Goal: Information Seeking & Learning: Learn about a topic

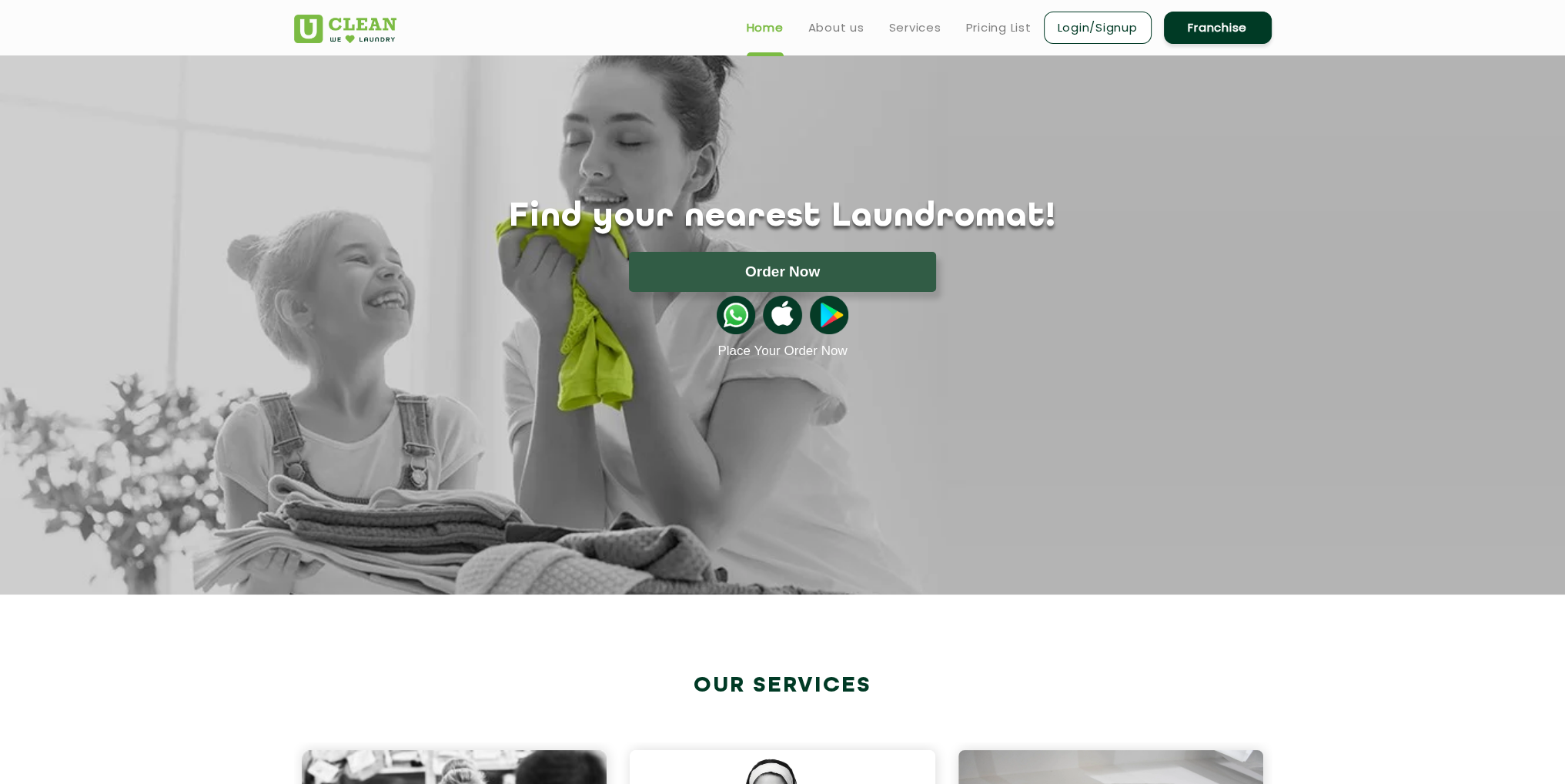
click at [939, 30] on ul "Home About us Services Pricing List Login/Signup Franchise" at bounding box center [1002, 28] width 537 height 36
click at [923, 28] on link "Services" at bounding box center [915, 27] width 52 height 18
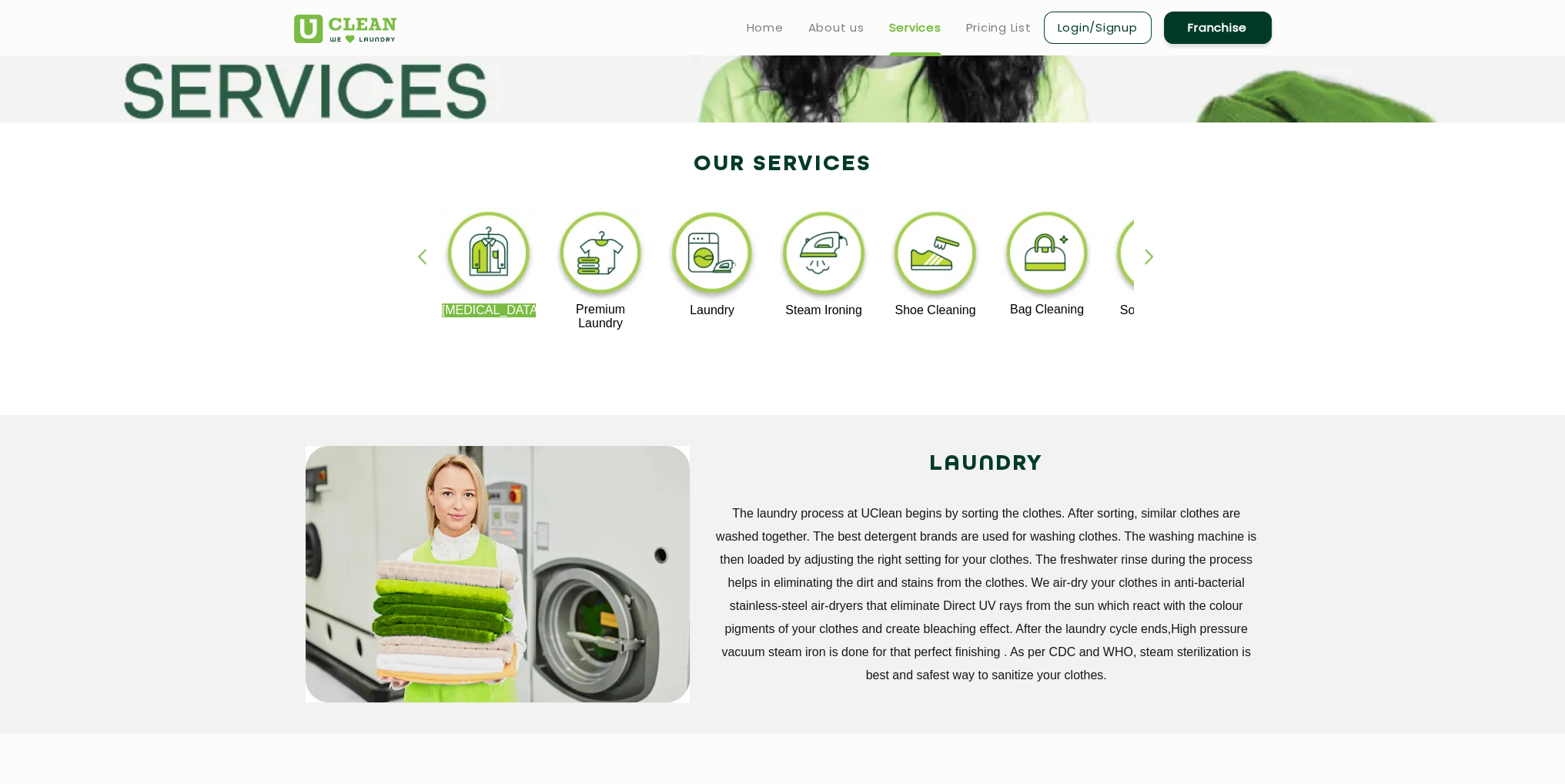
scroll to position [231, 0]
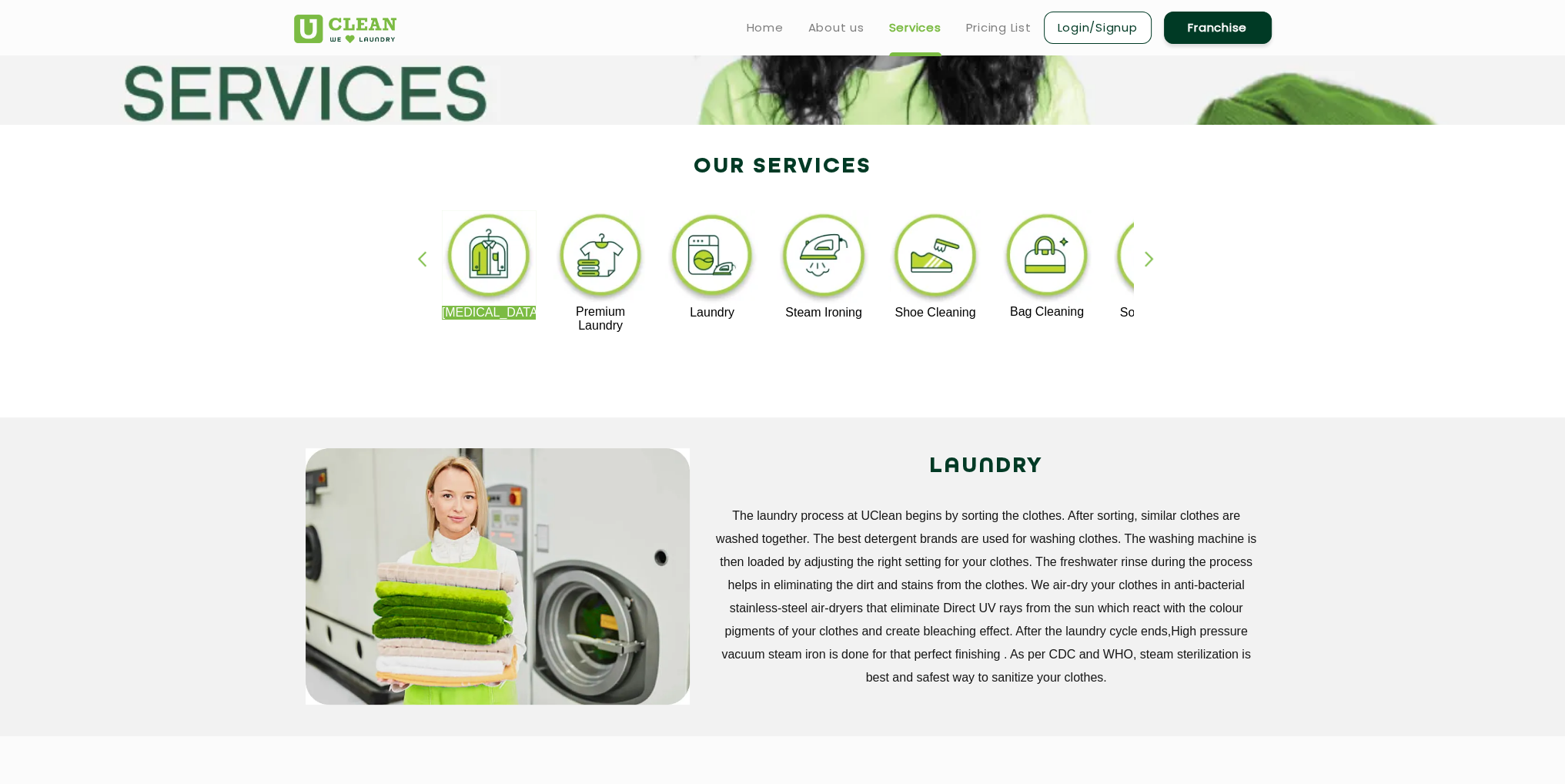
click at [1146, 260] on div "button" at bounding box center [1156, 272] width 23 height 43
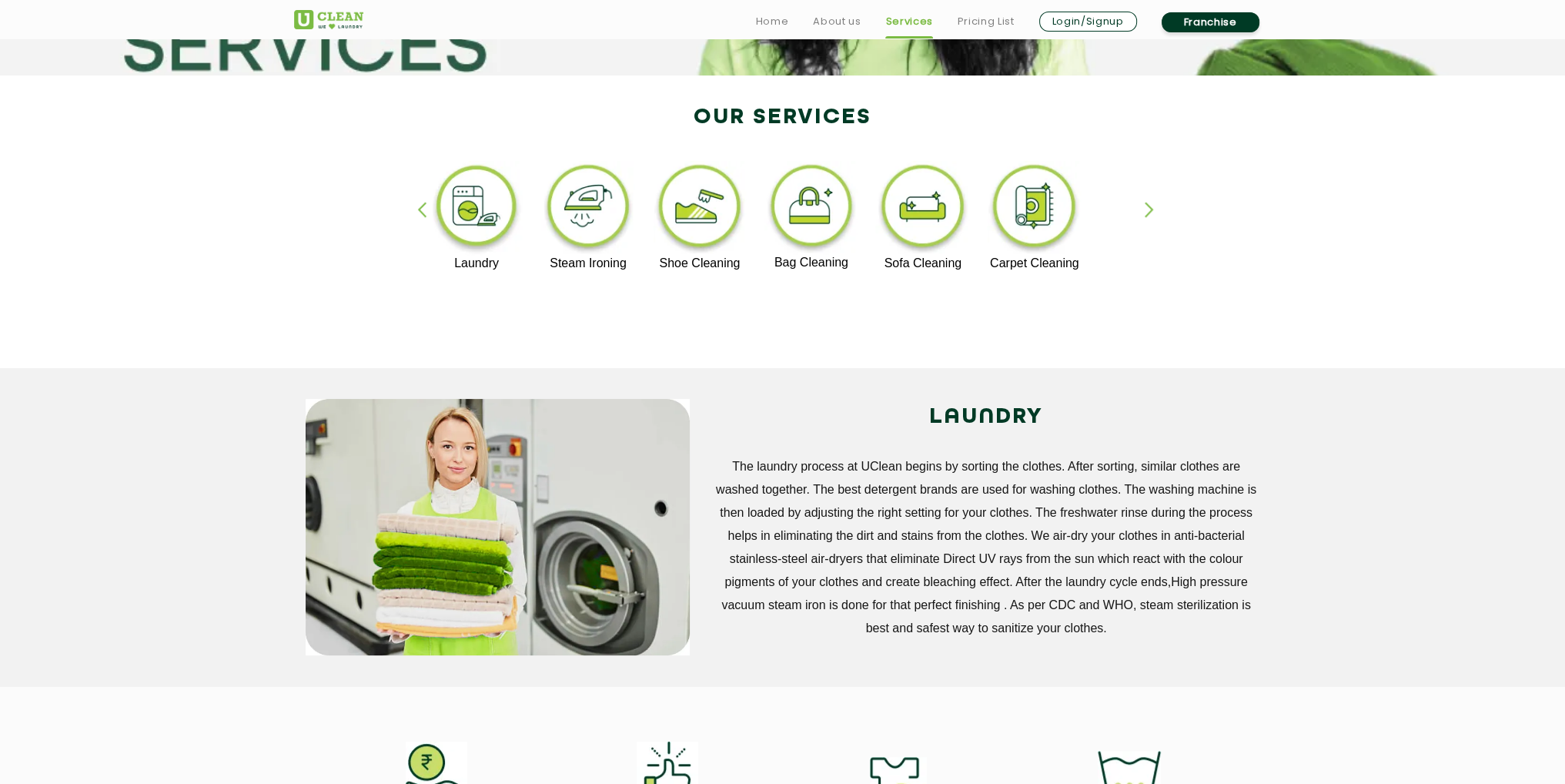
scroll to position [308, 0]
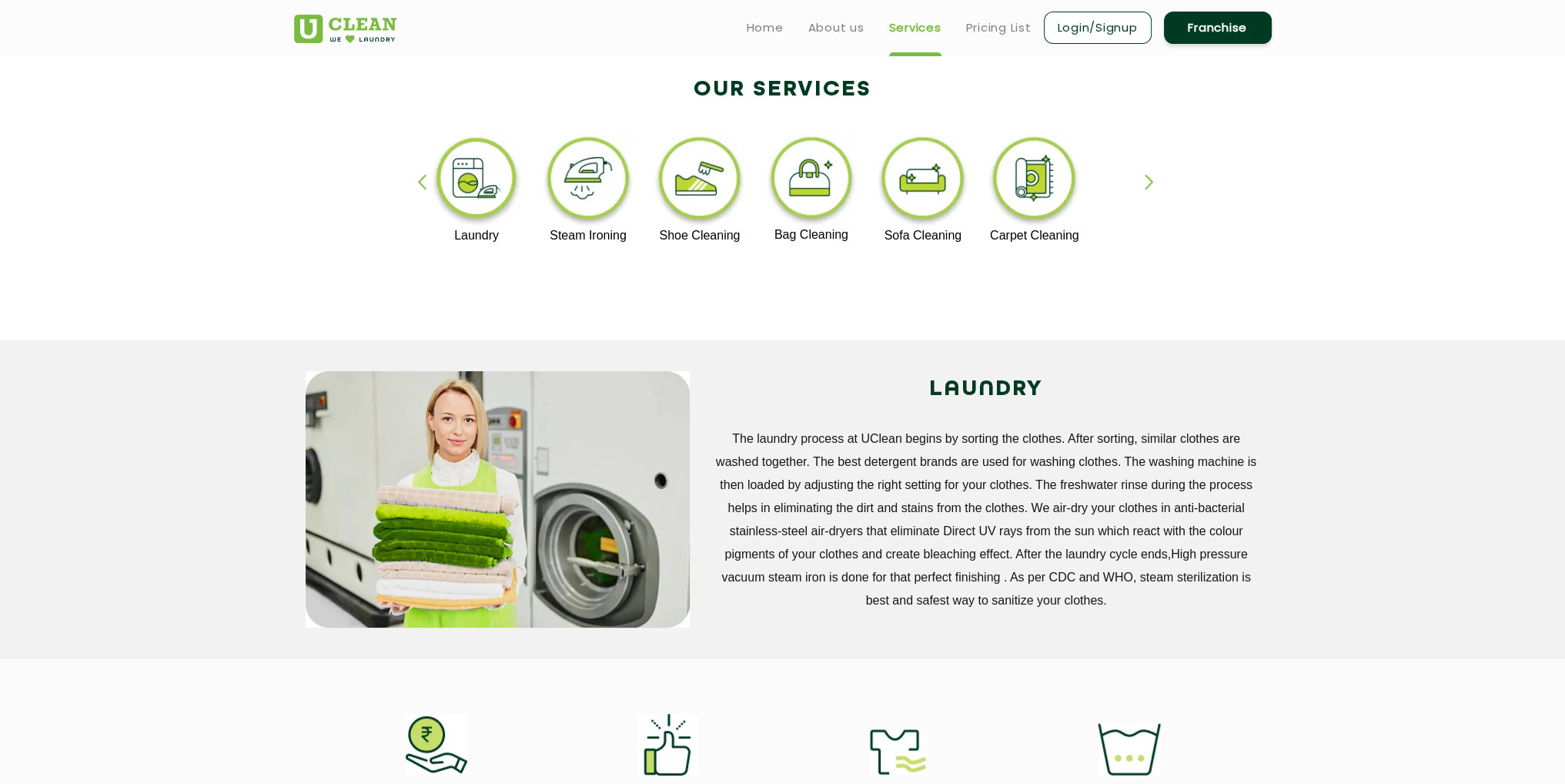
click at [1146, 187] on div "button" at bounding box center [1156, 195] width 23 height 43
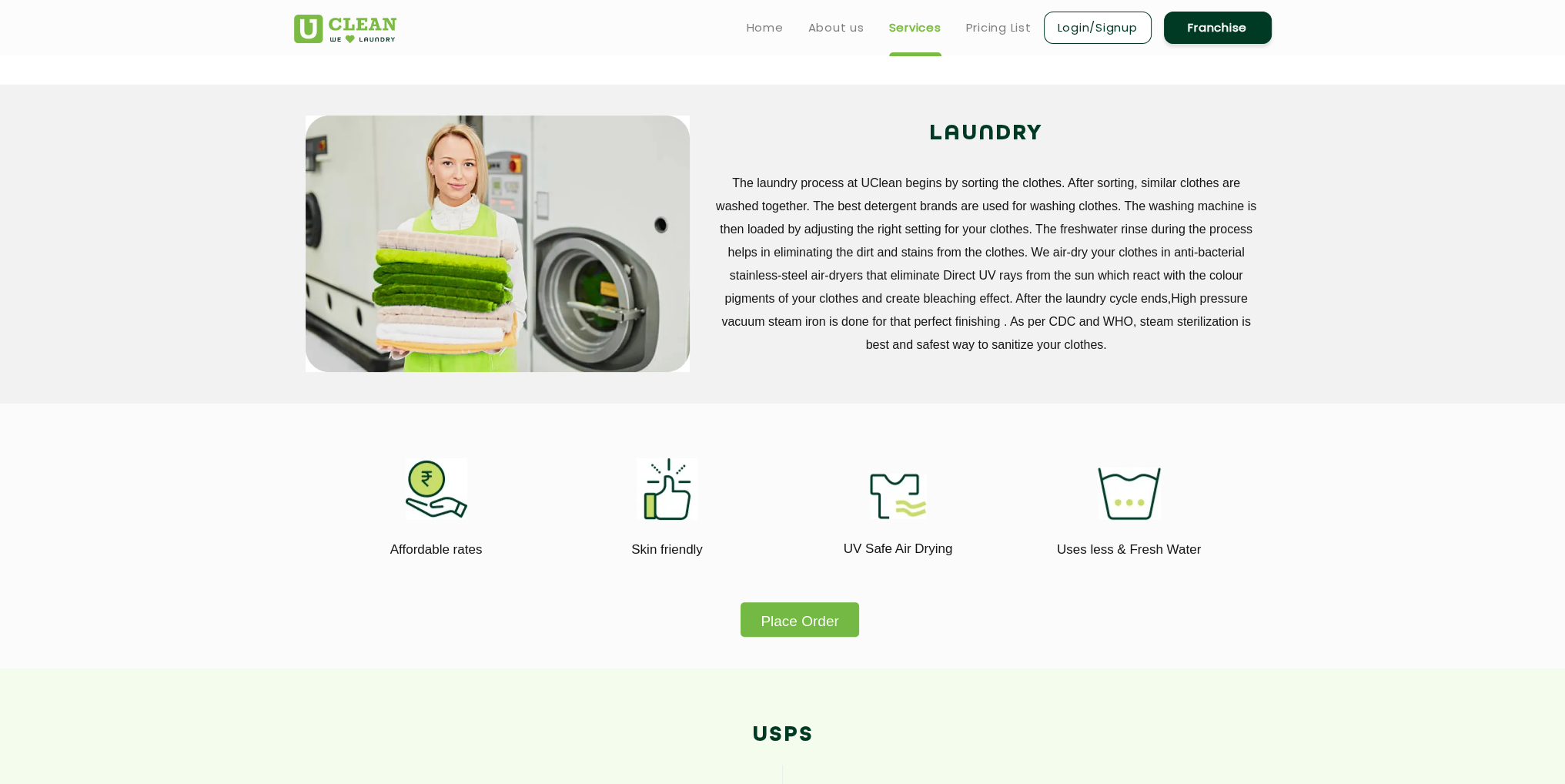
scroll to position [539, 0]
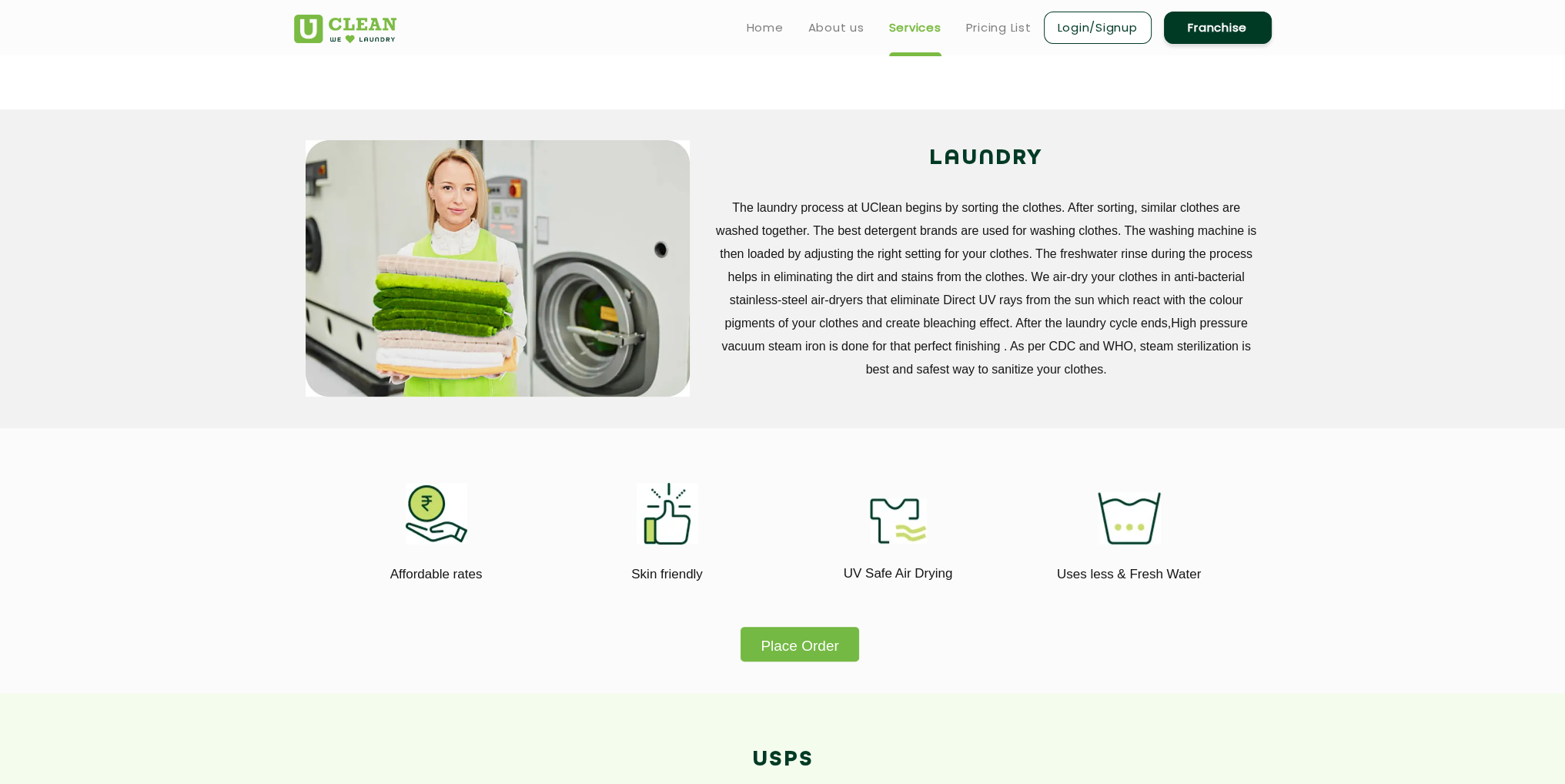
click at [1341, 447] on section "Affordable rates Skin friendly UV Safe Air Drying Uses less & Fresh Water Place…" at bounding box center [782, 560] width 1565 height 265
click at [438, 574] on p "Affordable rates" at bounding box center [436, 574] width 208 height 21
drag, startPoint x: 396, startPoint y: 492, endPoint x: 477, endPoint y: 546, distance: 97.3
click at [477, 546] on div "Affordable rates" at bounding box center [436, 543] width 208 height 121
click at [529, 536] on div at bounding box center [436, 513] width 208 height 62
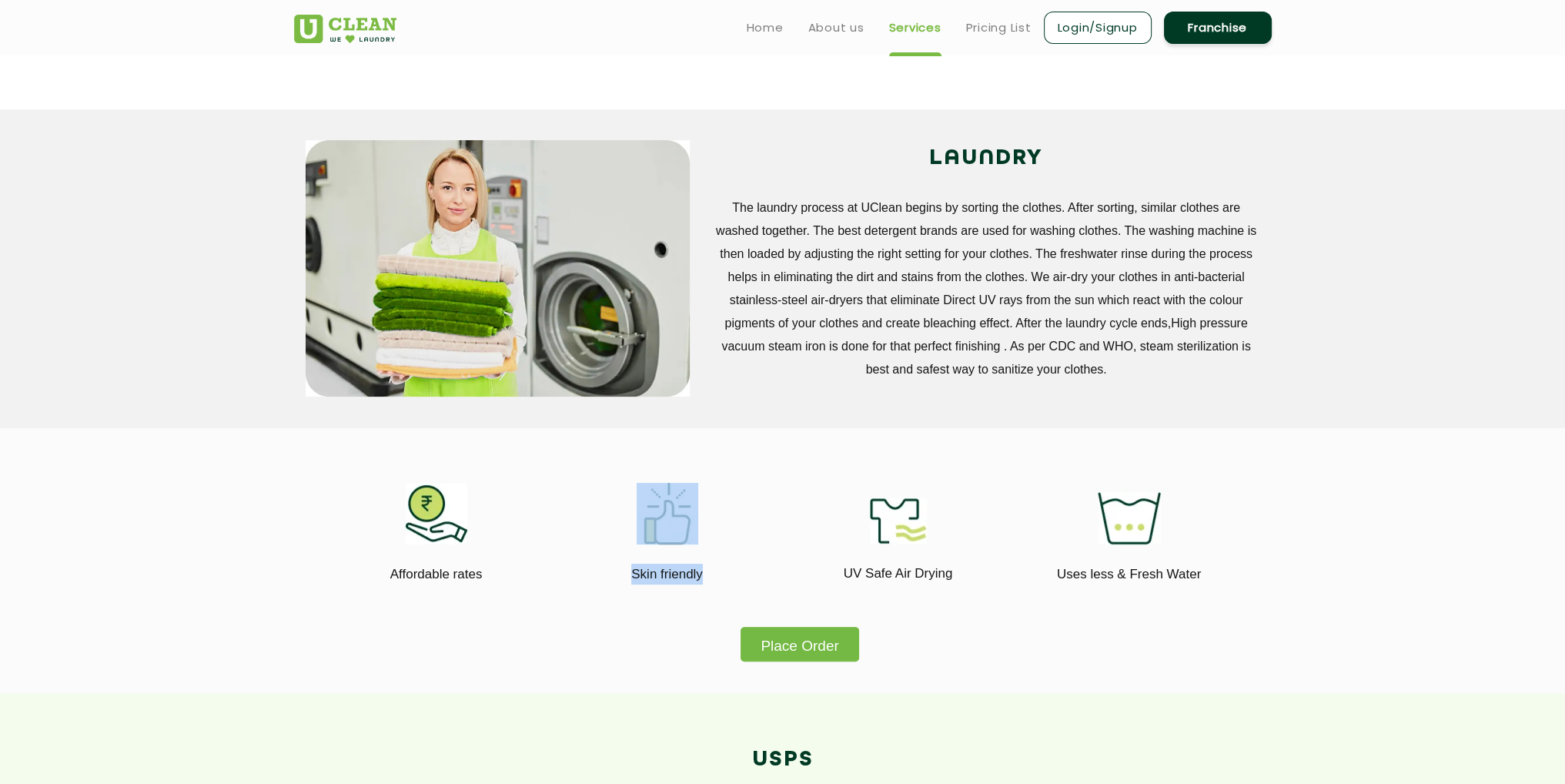
drag, startPoint x: 722, startPoint y: 572, endPoint x: 616, endPoint y: 497, distance: 129.8
click at [616, 497] on div "Skin friendly" at bounding box center [667, 543] width 208 height 121
click at [794, 540] on div at bounding box center [898, 513] width 208 height 61
drag, startPoint x: 994, startPoint y: 559, endPoint x: 828, endPoint y: 567, distance: 166.2
click at [828, 567] on div "UV Safe Air Drying" at bounding box center [898, 573] width 208 height 59
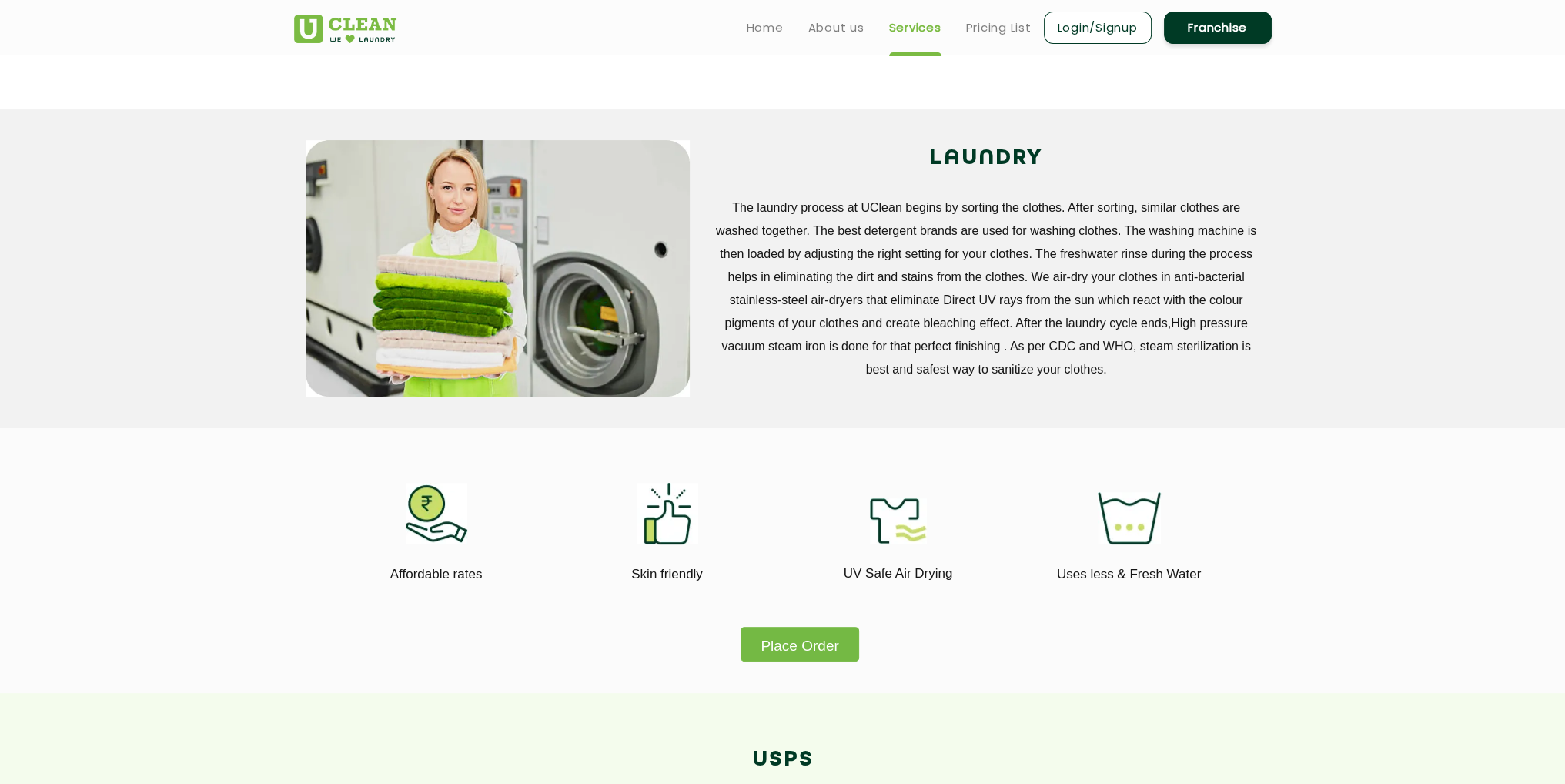
click at [767, 559] on div "Skin friendly" at bounding box center [667, 574] width 208 height 59
click at [884, 525] on img at bounding box center [899, 521] width 57 height 45
click at [1148, 526] on img at bounding box center [1130, 518] width 63 height 52
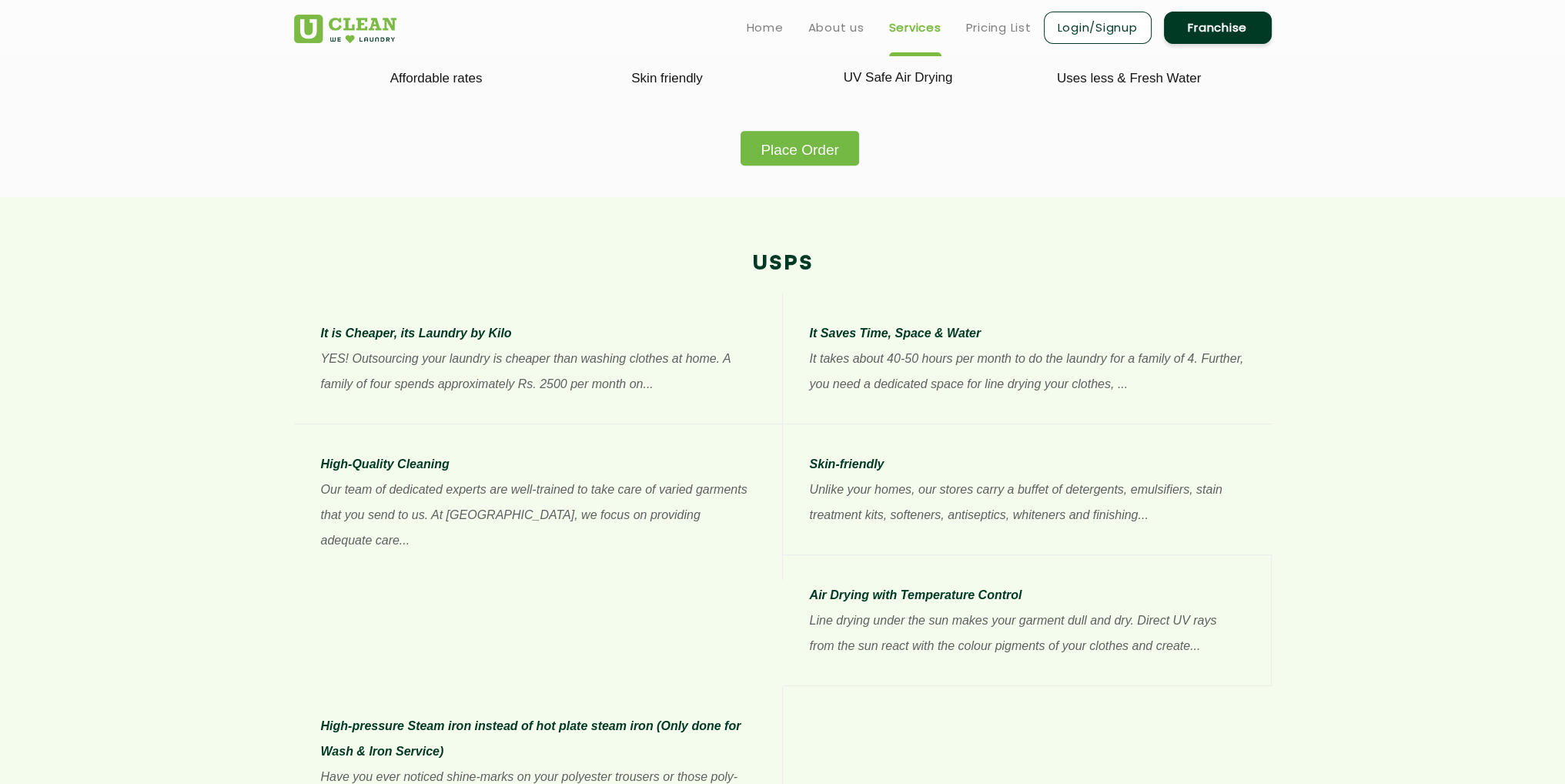
scroll to position [0, 0]
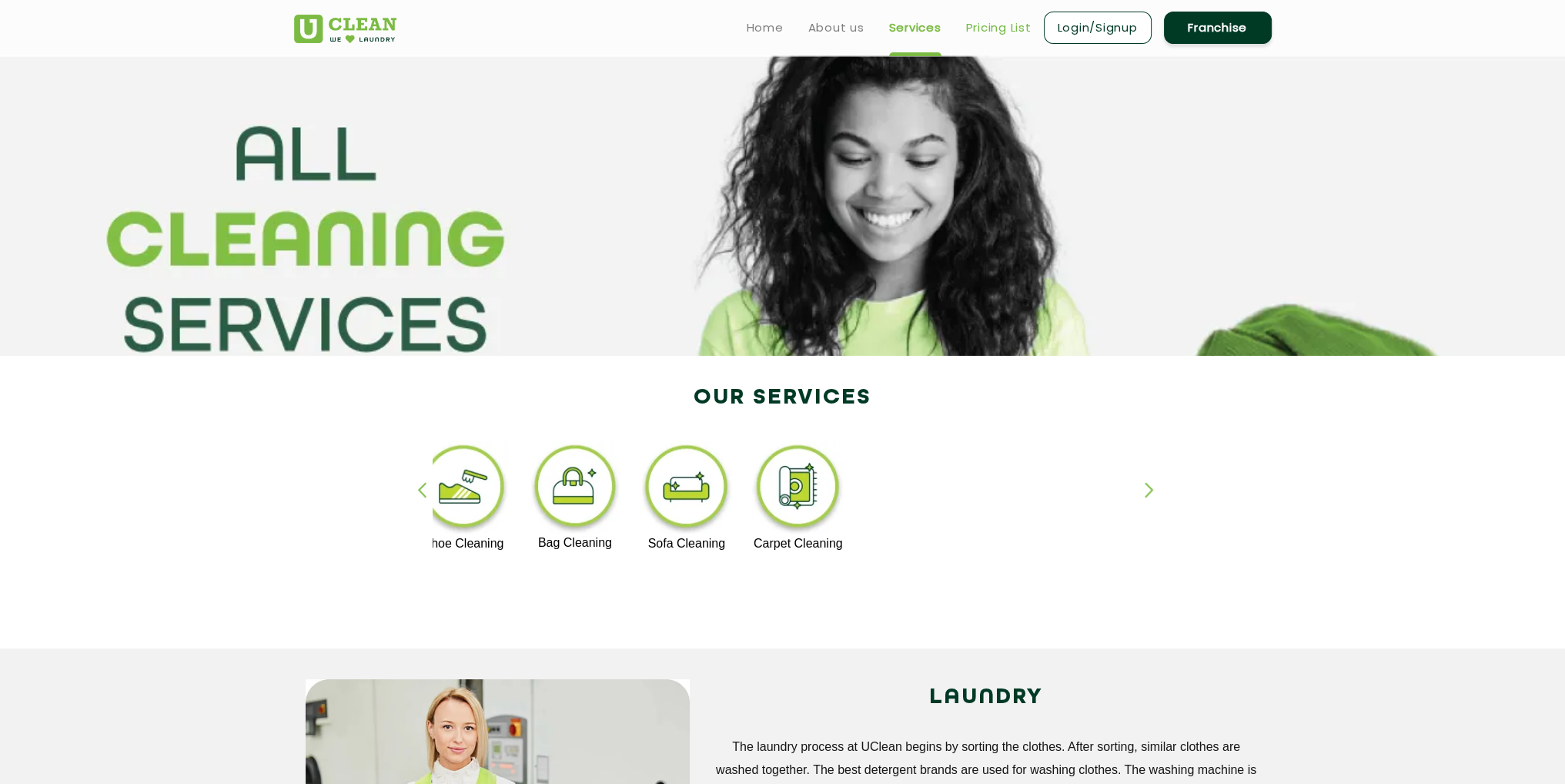
click at [991, 29] on link "Pricing List" at bounding box center [998, 27] width 66 height 18
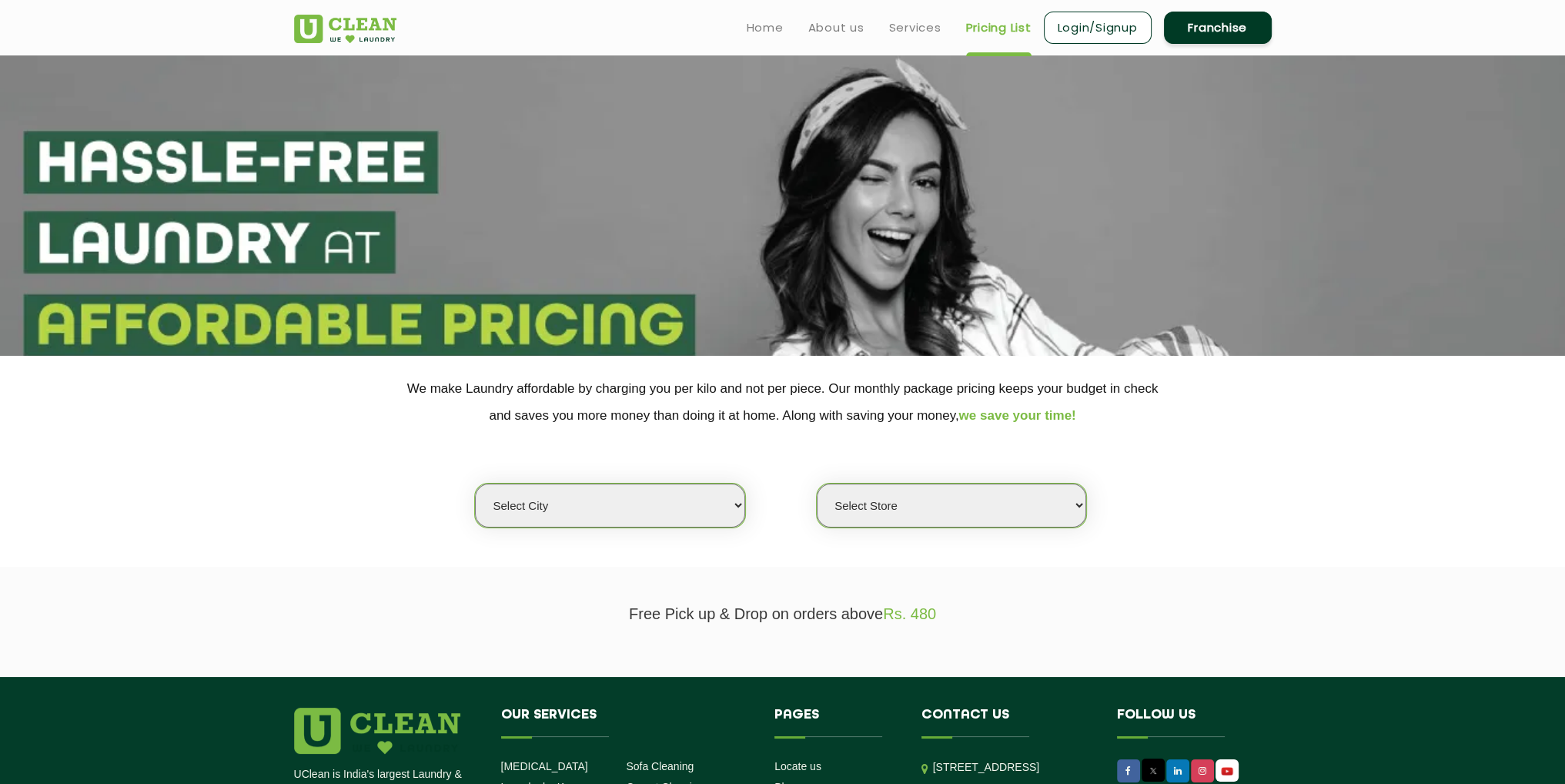
select select "0"
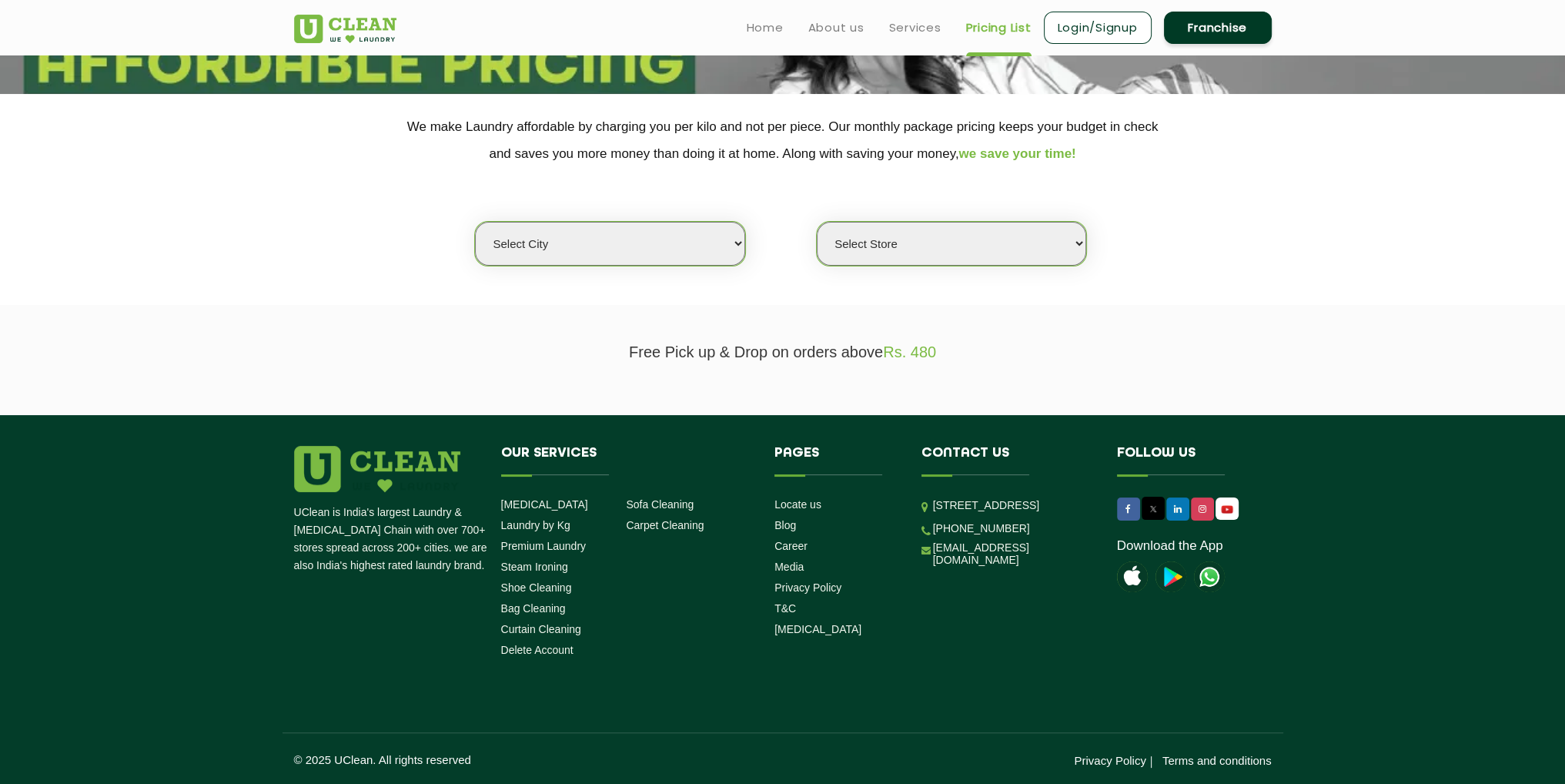
scroll to position [31, 0]
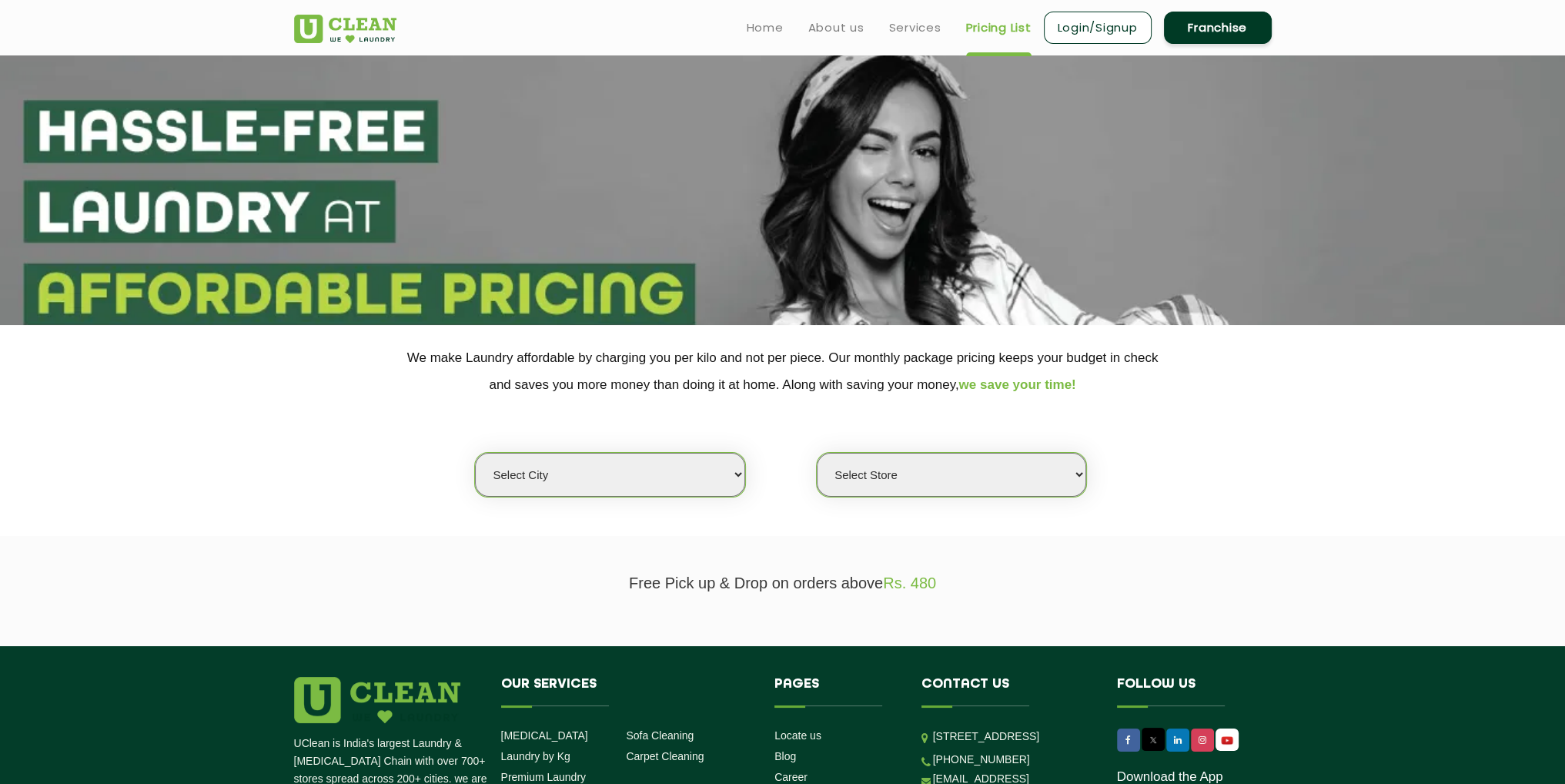
drag, startPoint x: 662, startPoint y: 472, endPoint x: 654, endPoint y: 460, distance: 14.4
click at [662, 472] on select "Select city [GEOGRAPHIC_DATA] [GEOGRAPHIC_DATA] [GEOGRAPHIC_DATA] [GEOGRAPHIC_D…" at bounding box center [609, 474] width 270 height 44
click at [1223, 366] on p "We make Laundry affordable by charging you per kilo and not per piece. Our mont…" at bounding box center [783, 371] width 978 height 54
click at [999, 483] on select "Select Store" at bounding box center [951, 474] width 270 height 44
click at [1206, 502] on section "We make Laundry affordable by charging you per kilo and not per piece. Our mont…" at bounding box center [782, 430] width 1565 height 211
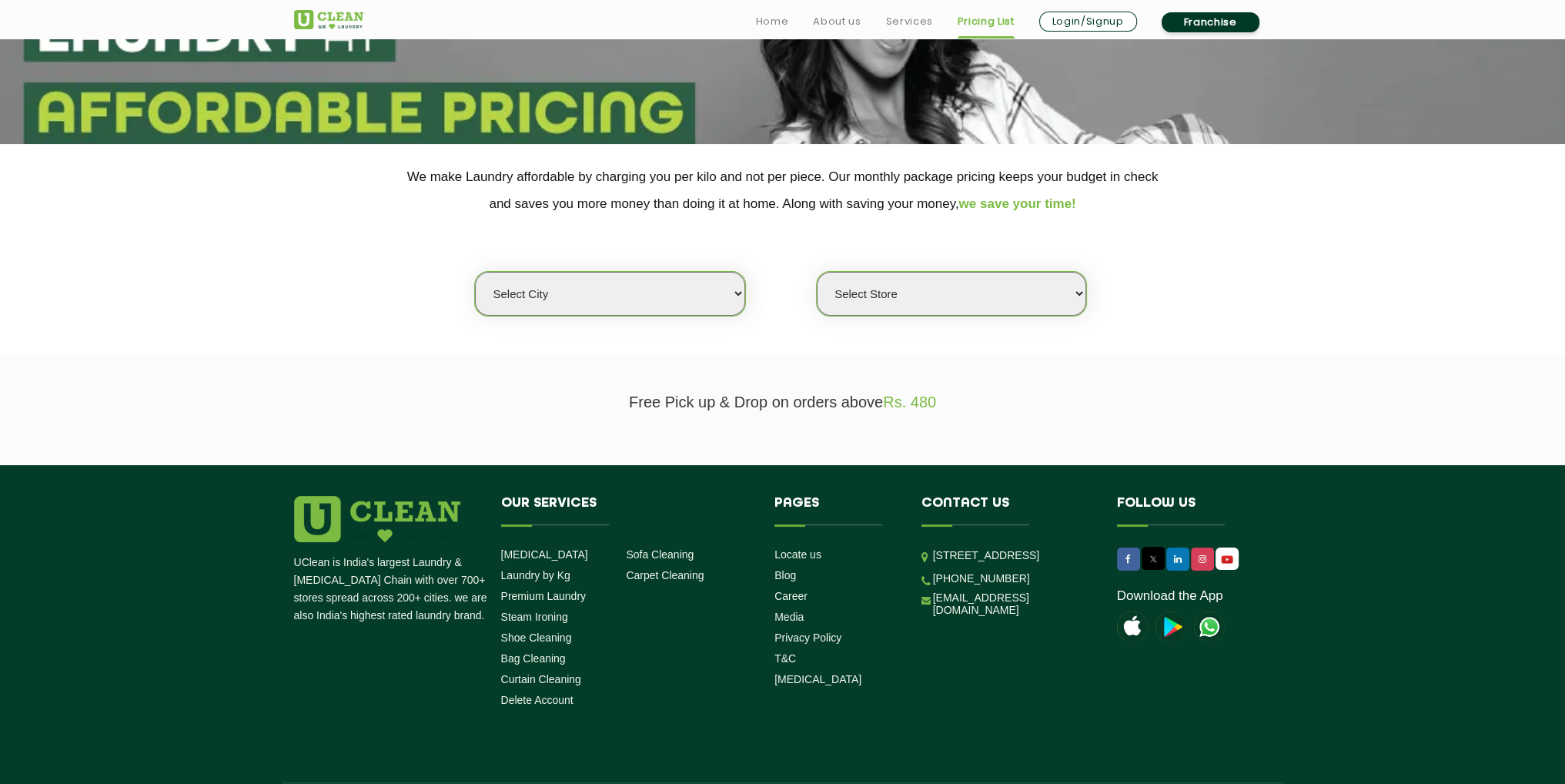
scroll to position [185, 0]
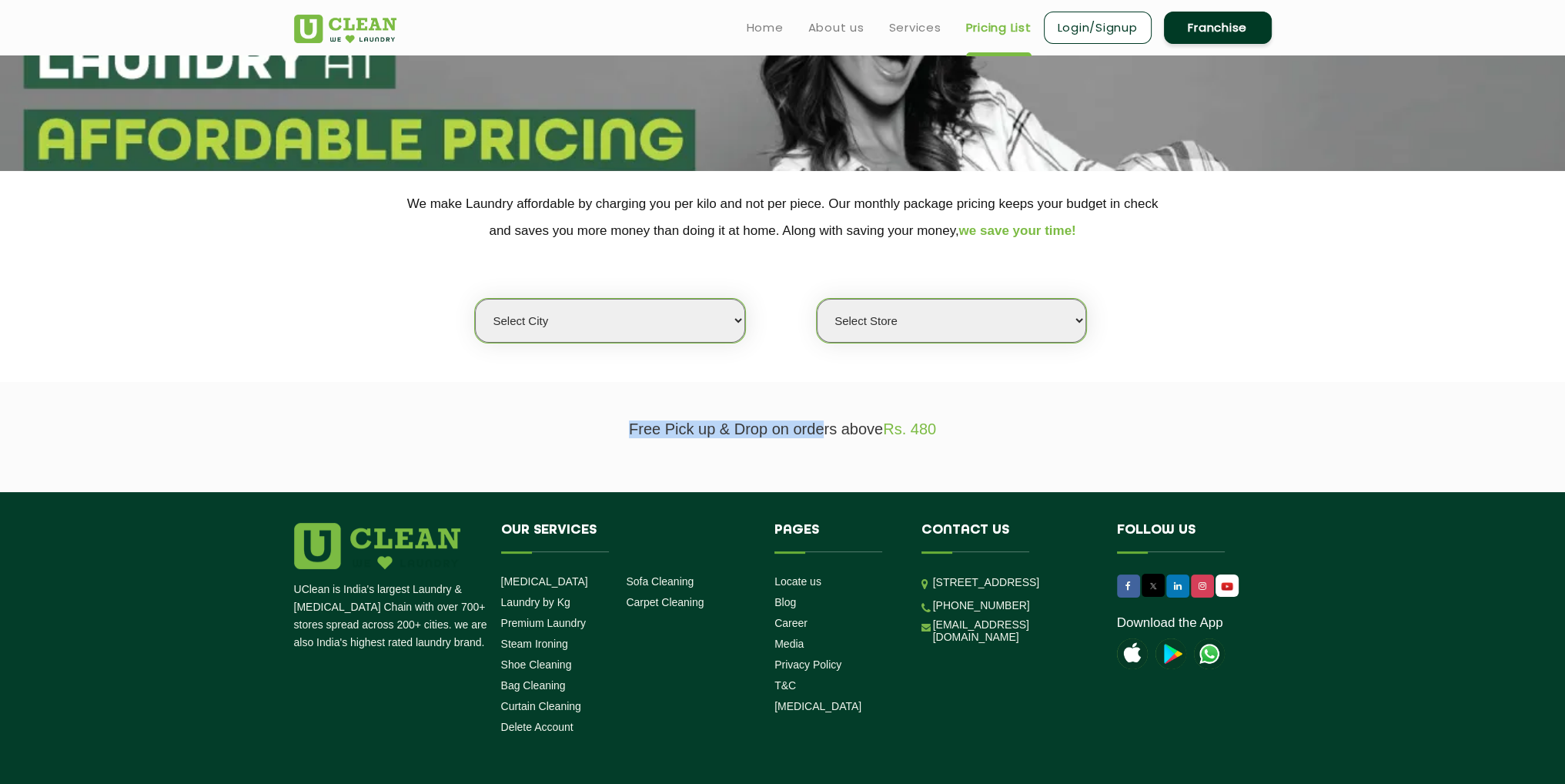
drag, startPoint x: 604, startPoint y: 437, endPoint x: 819, endPoint y: 444, distance: 215.1
click at [819, 444] on section "Free Pick up & Drop on orders above Rs. 480" at bounding box center [782, 437] width 1565 height 110
click at [660, 465] on section "Free Pick up & Drop on orders above Rs. 480" at bounding box center [782, 437] width 1565 height 110
drag, startPoint x: 628, startPoint y: 437, endPoint x: 797, endPoint y: 441, distance: 169.0
click at [797, 441] on section "Free Pick up & Drop on orders above Rs. 480" at bounding box center [782, 437] width 1565 height 110
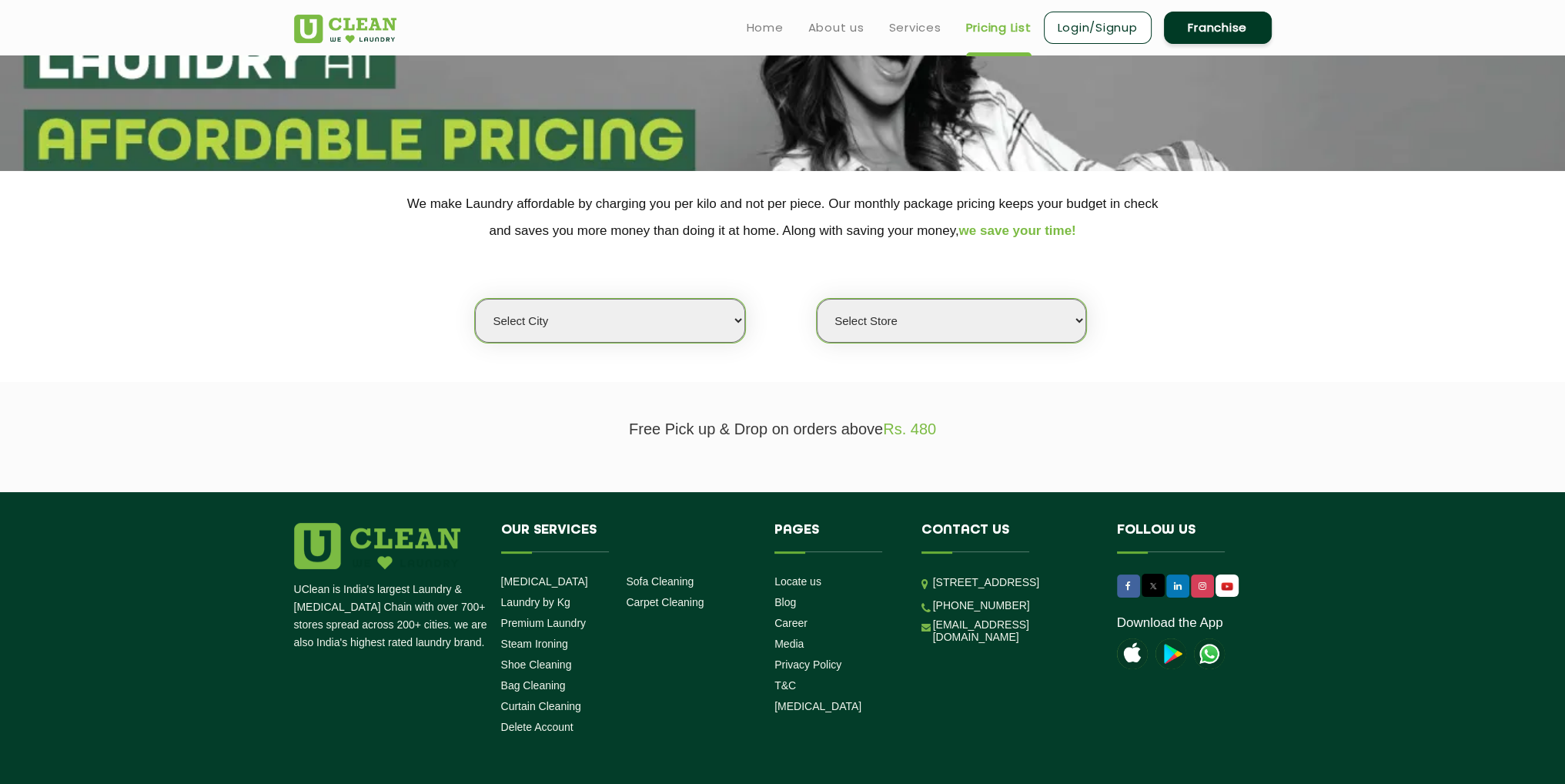
click at [841, 453] on section "Free Pick up & Drop on orders above Rs. 480" at bounding box center [782, 437] width 1565 height 110
drag, startPoint x: 972, startPoint y: 426, endPoint x: 564, endPoint y: 426, distance: 408.0
click at [570, 426] on p "Free Pick up & Drop on orders above Rs. 480" at bounding box center [783, 429] width 978 height 17
click at [541, 438] on section "Free Pick up & Drop on orders above Rs. 480" at bounding box center [782, 437] width 1565 height 110
click at [718, 484] on section "Free Pick up & Drop on orders above Rs. 480" at bounding box center [782, 437] width 1565 height 110
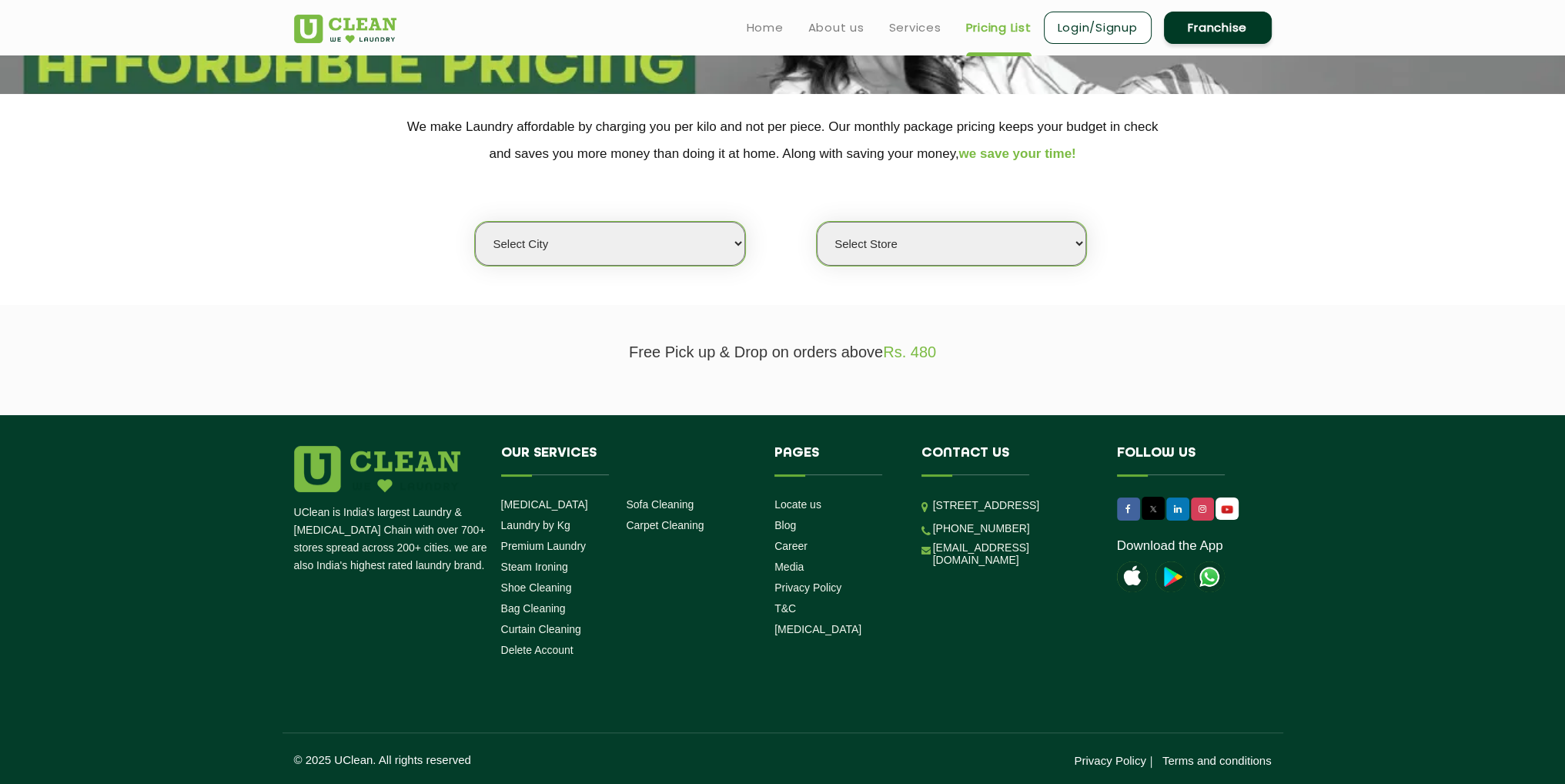
scroll to position [0, 0]
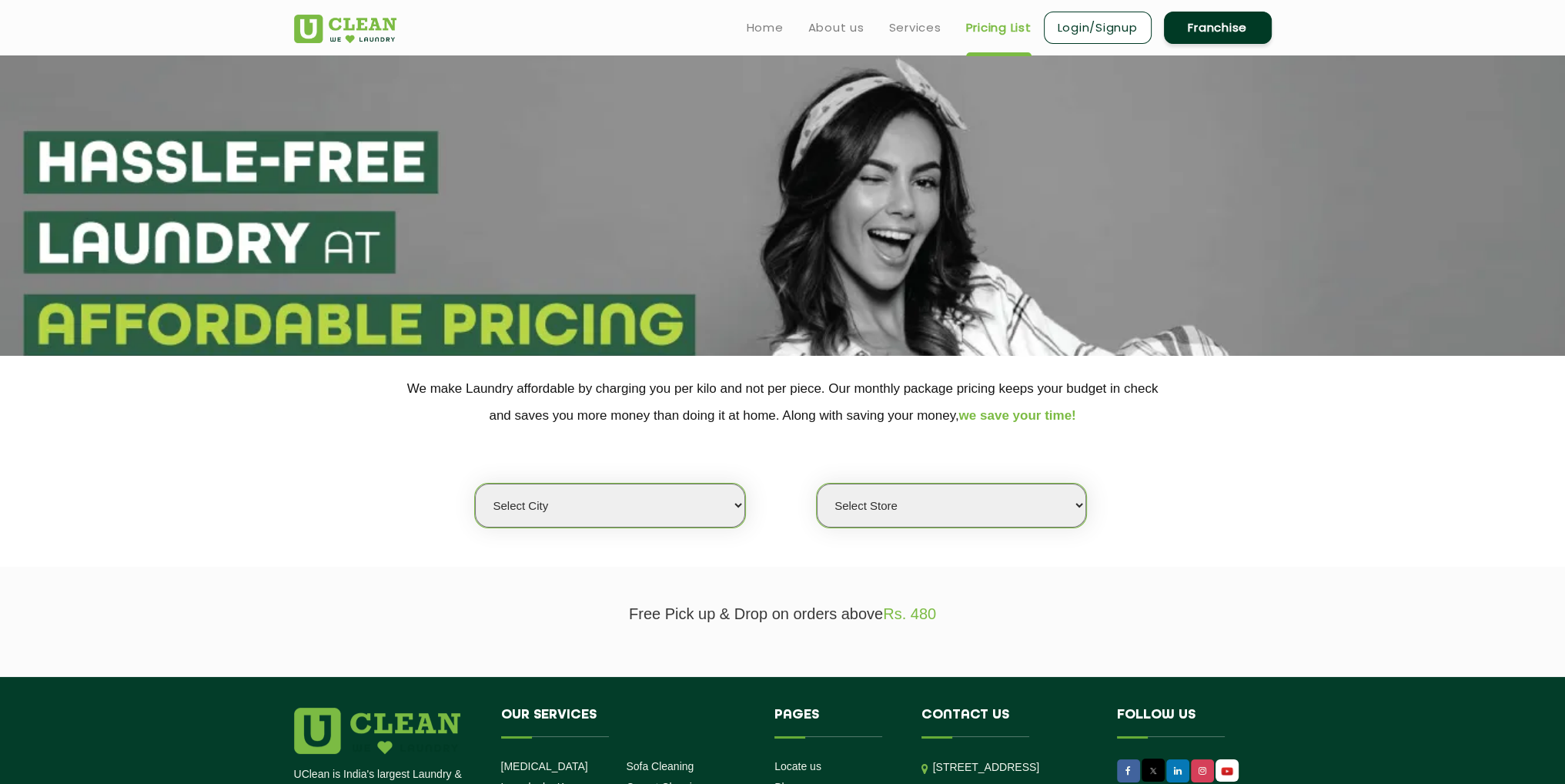
click at [339, 28] on img at bounding box center [345, 28] width 102 height 28
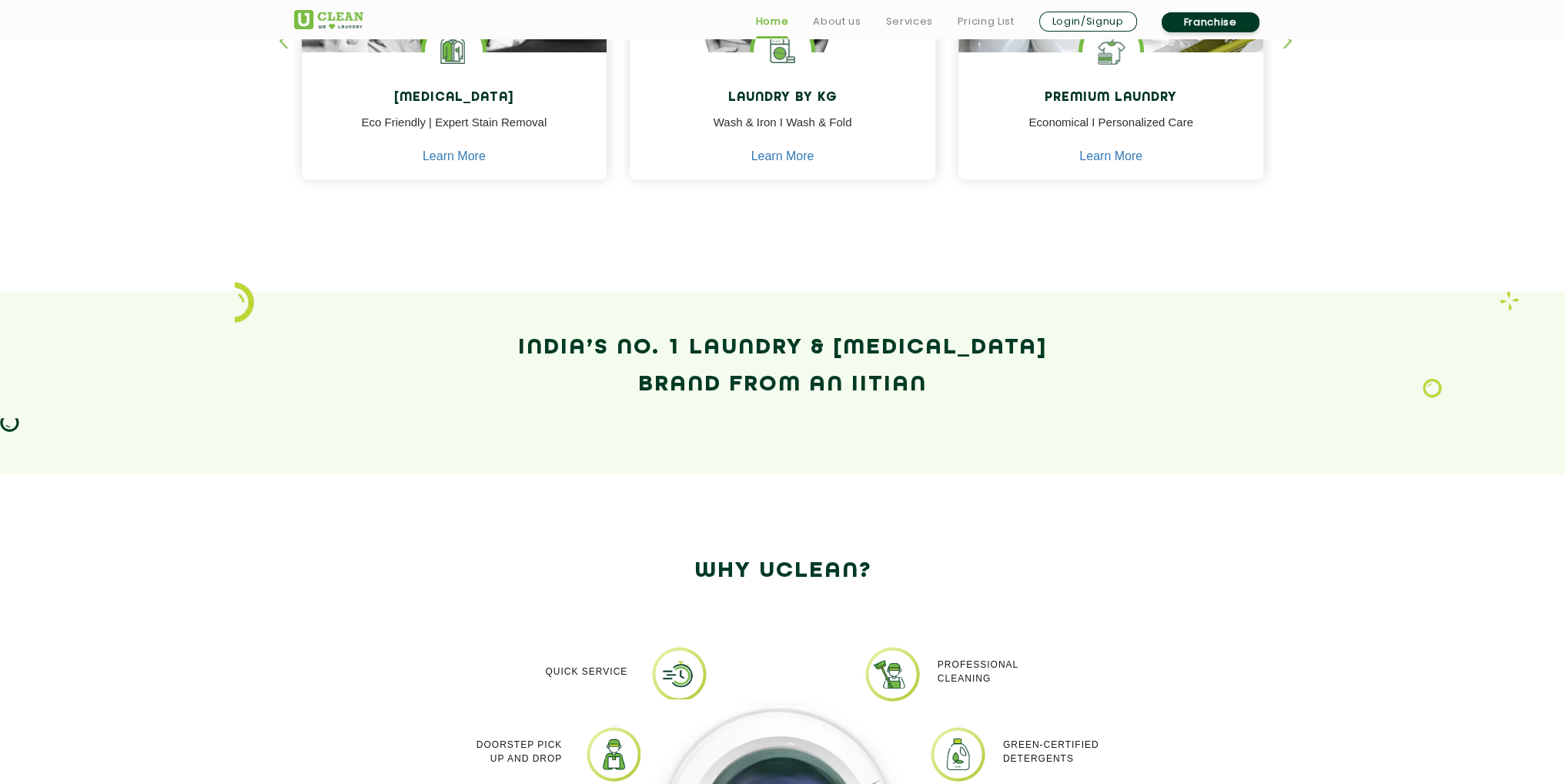
scroll to position [1001, 0]
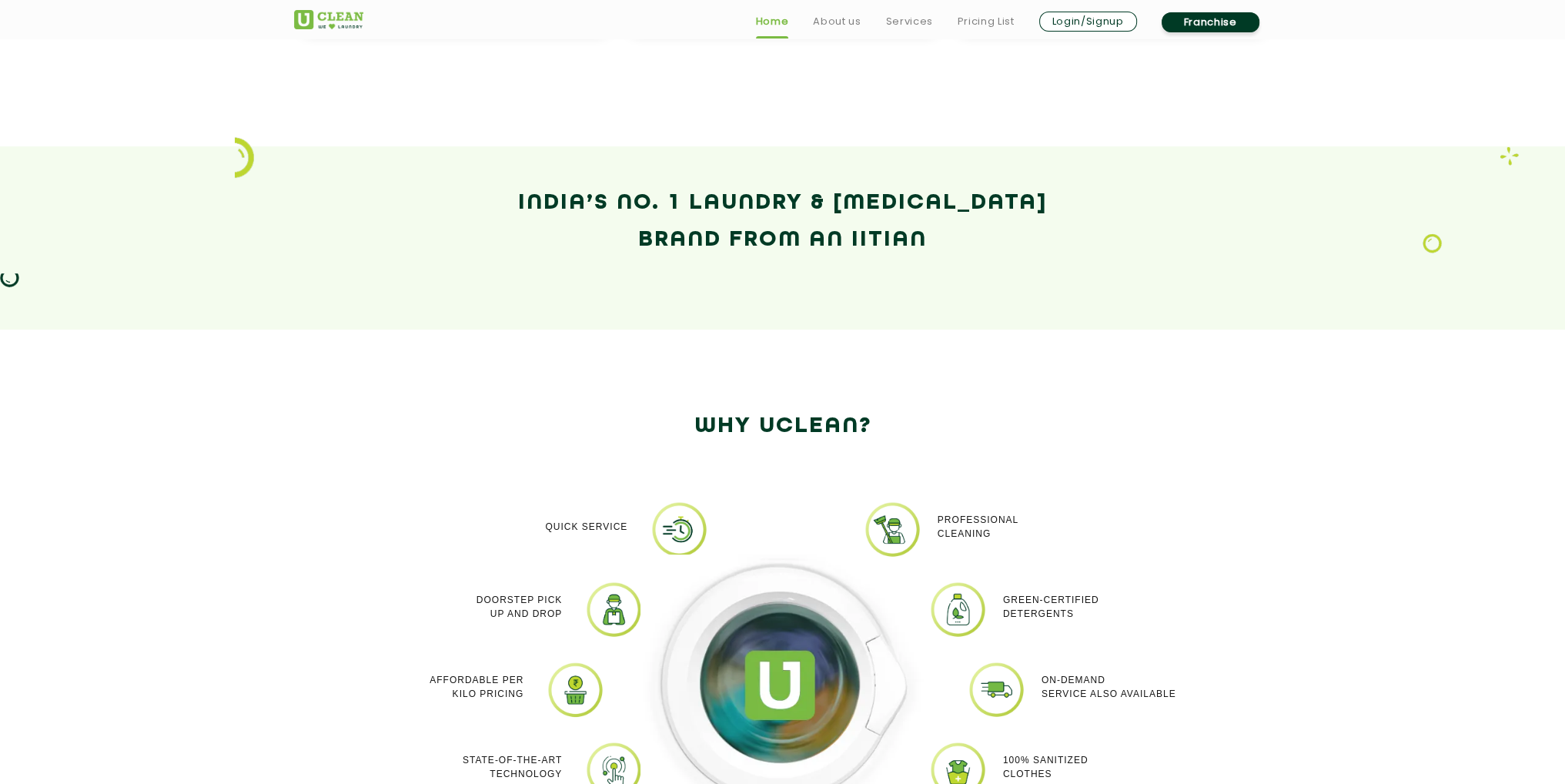
click at [423, 346] on section "Why Uclean? Quick Service Doorstep Pick up and Drop Affordable per kilo pricing…" at bounding box center [782, 665] width 1565 height 672
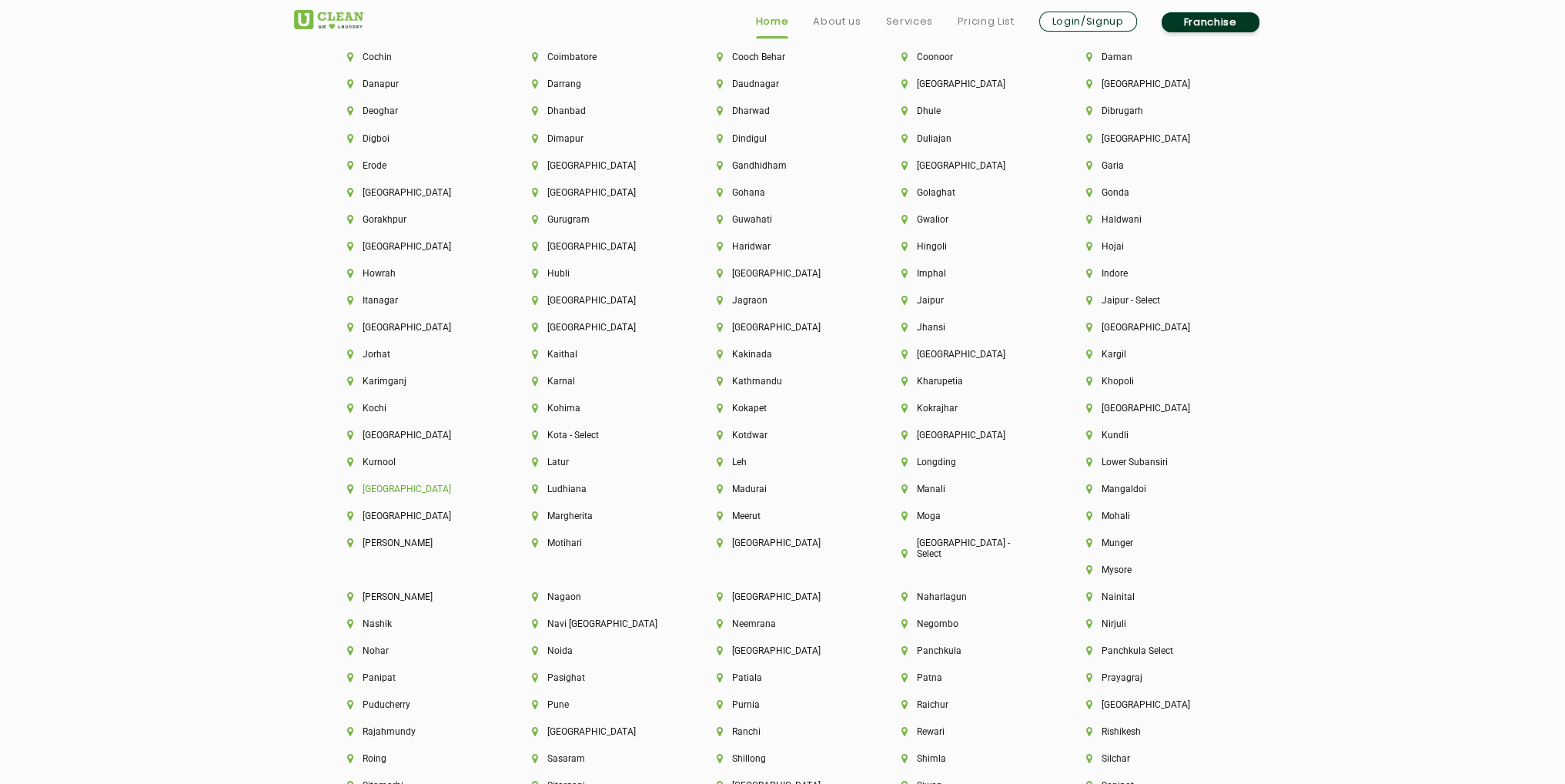
scroll to position [4359, 0]
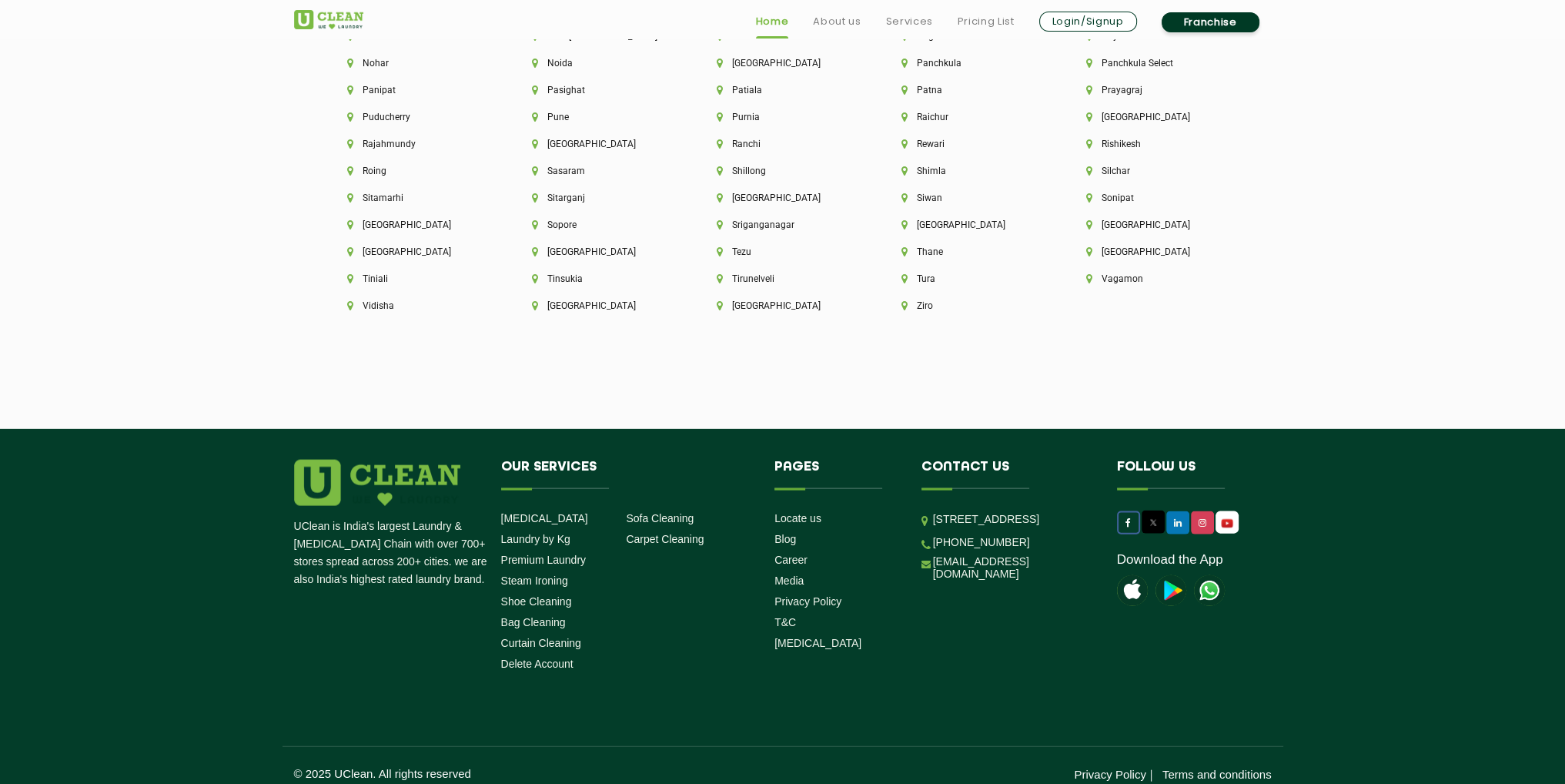
click at [1123, 511] on link at bounding box center [1128, 522] width 23 height 23
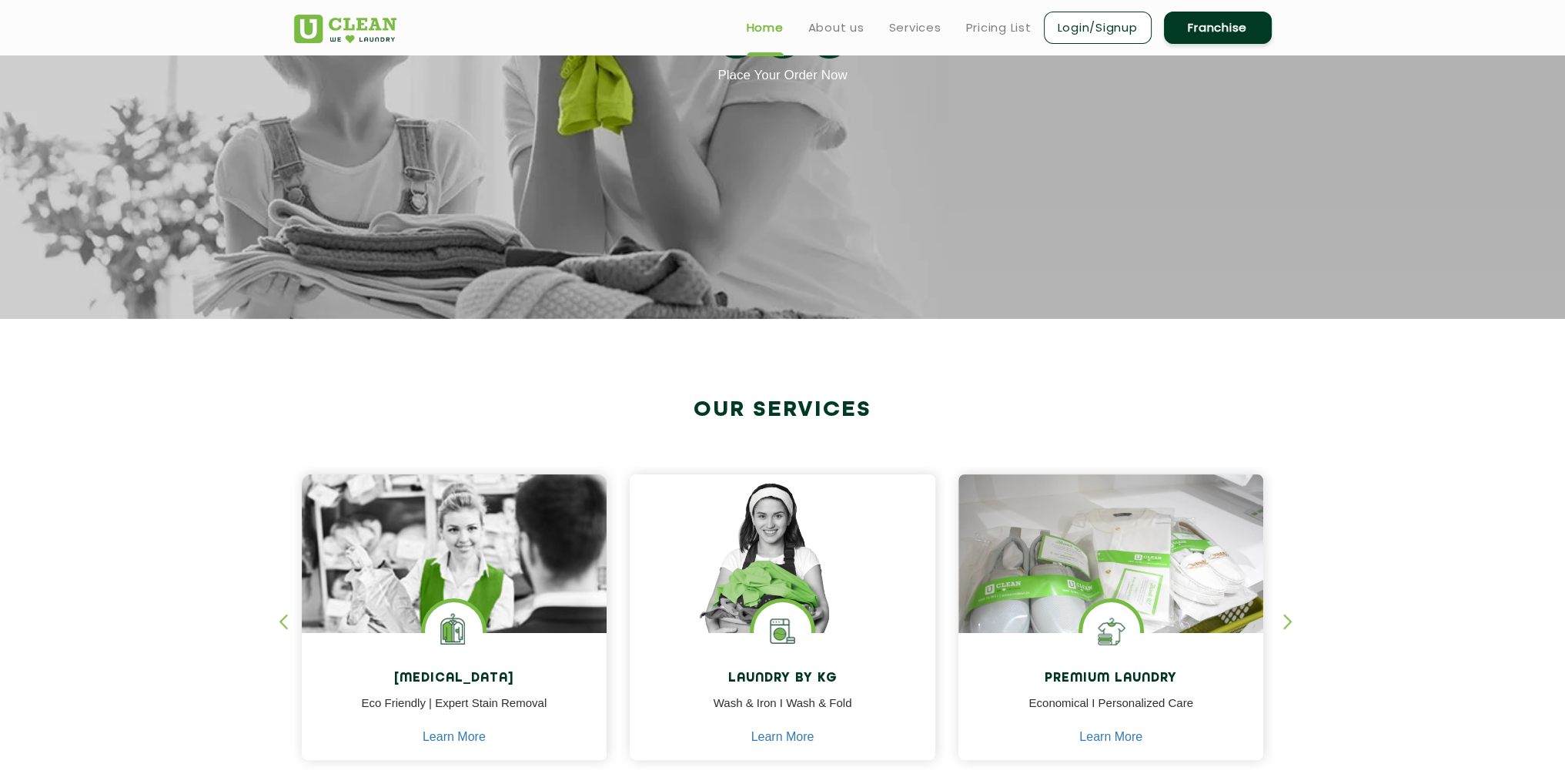
scroll to position [0, 0]
